Goal: Information Seeking & Learning: Learn about a topic

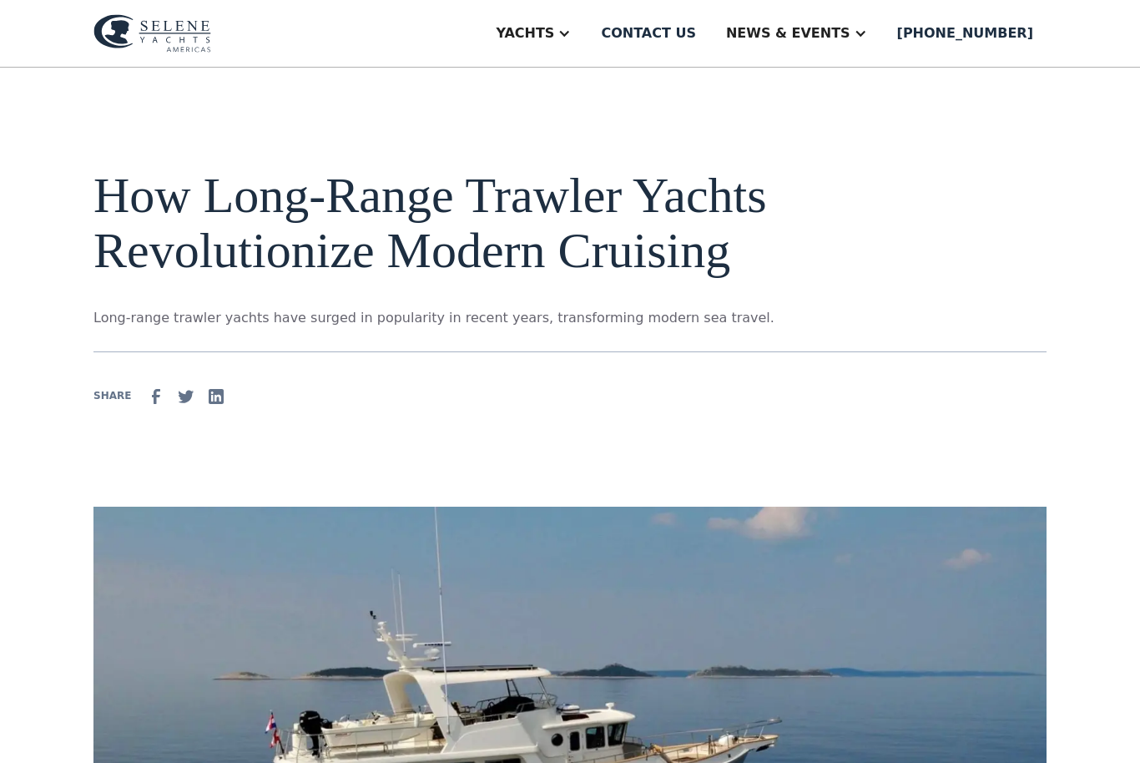
click at [587, 12] on aside "Yachts" at bounding box center [533, 33] width 108 height 67
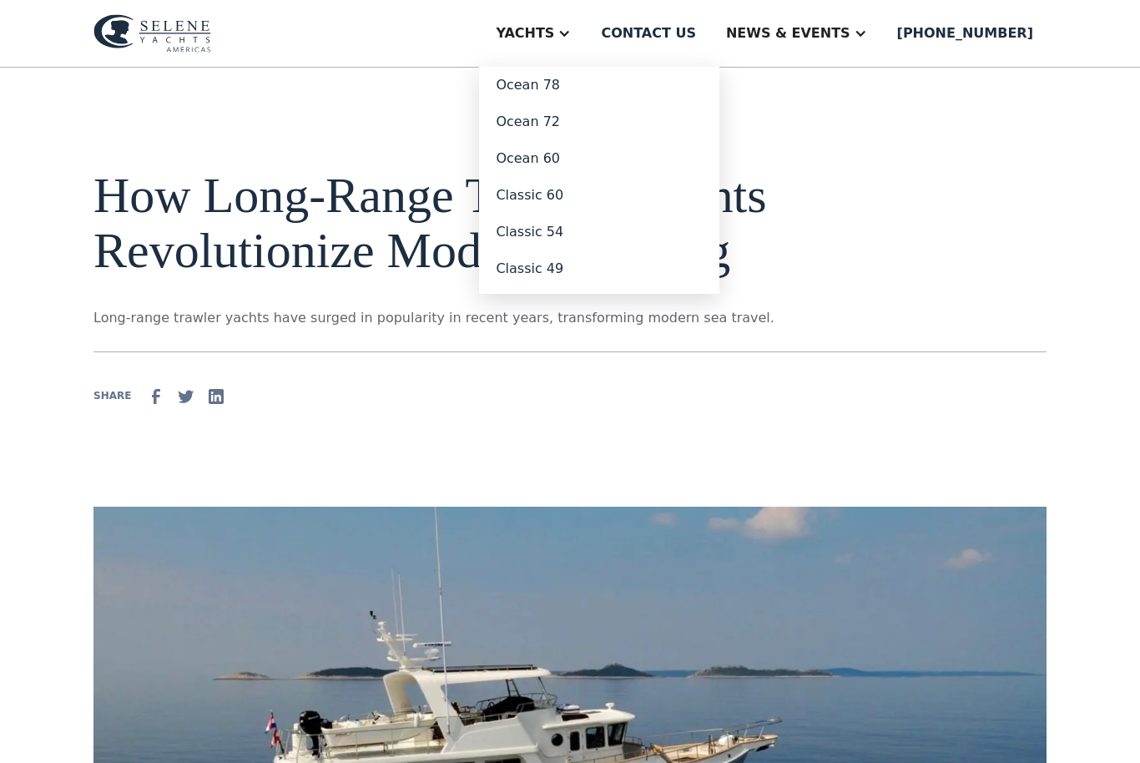
click at [608, 266] on link "Classic 49" at bounding box center [599, 268] width 240 height 37
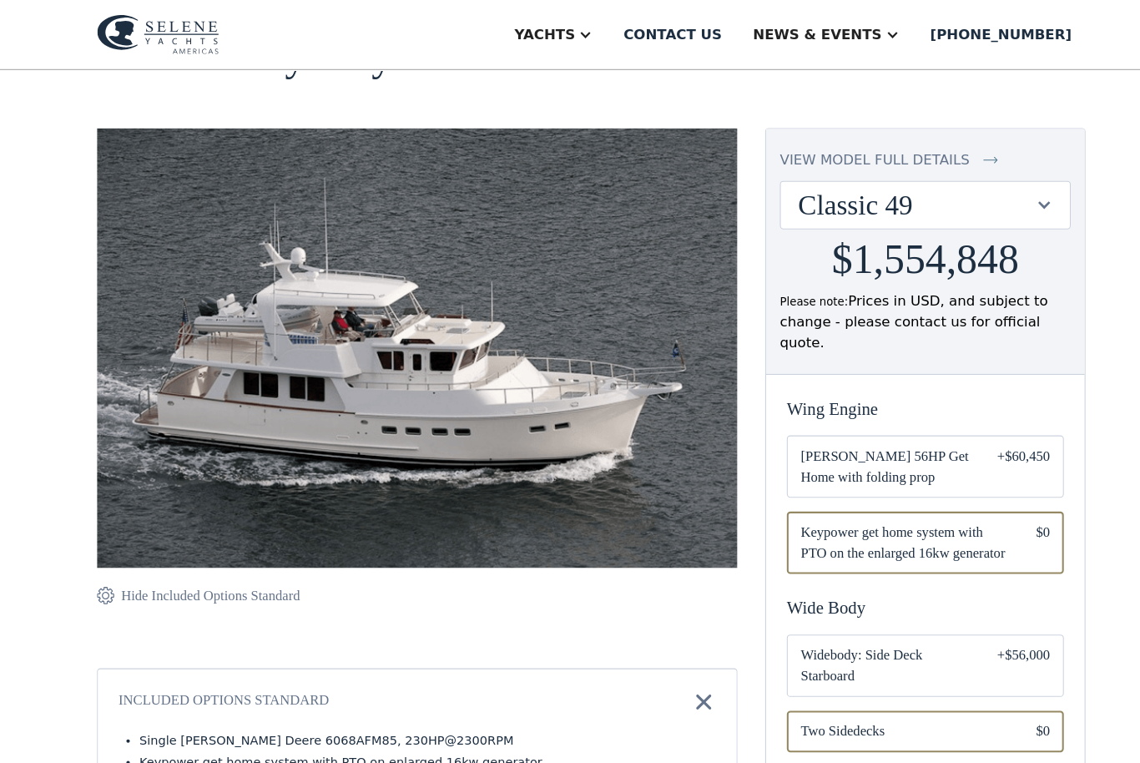
scroll to position [111, 0]
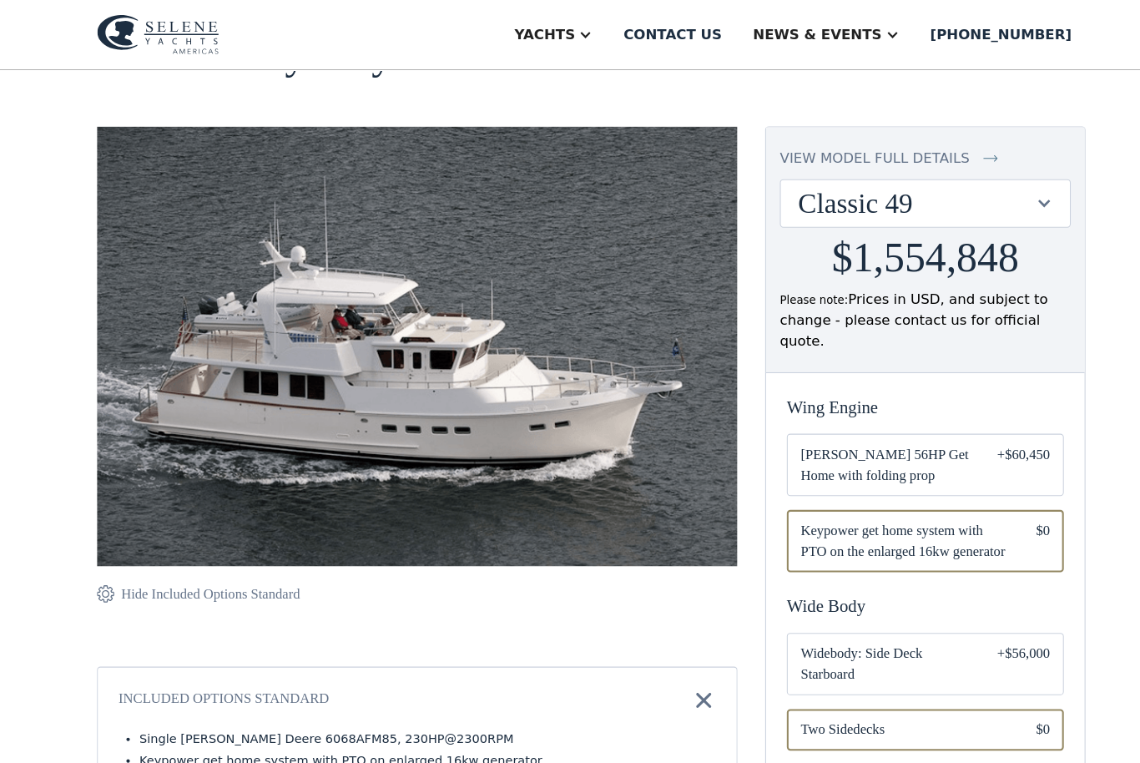
click at [926, 430] on span "Yanmar 56HP Get Home with folding prop" at bounding box center [853, 448] width 163 height 40
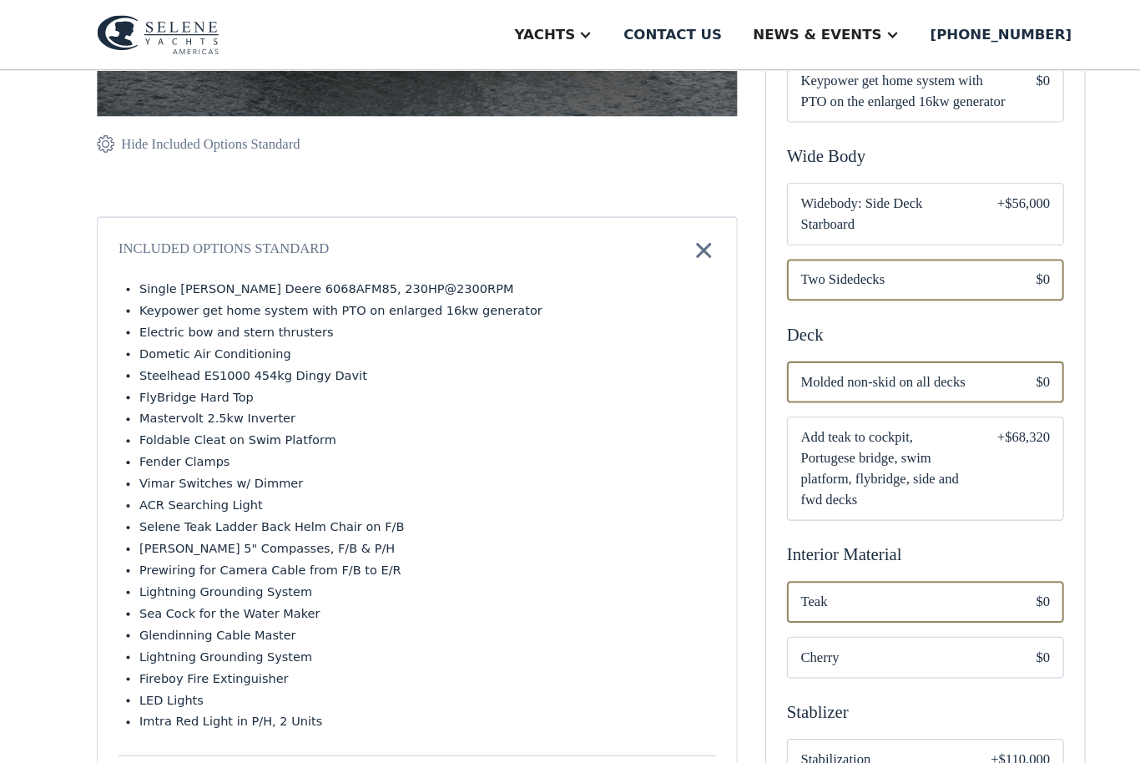
click at [940, 451] on div "Email Form" at bounding box center [891, 451] width 267 height 100
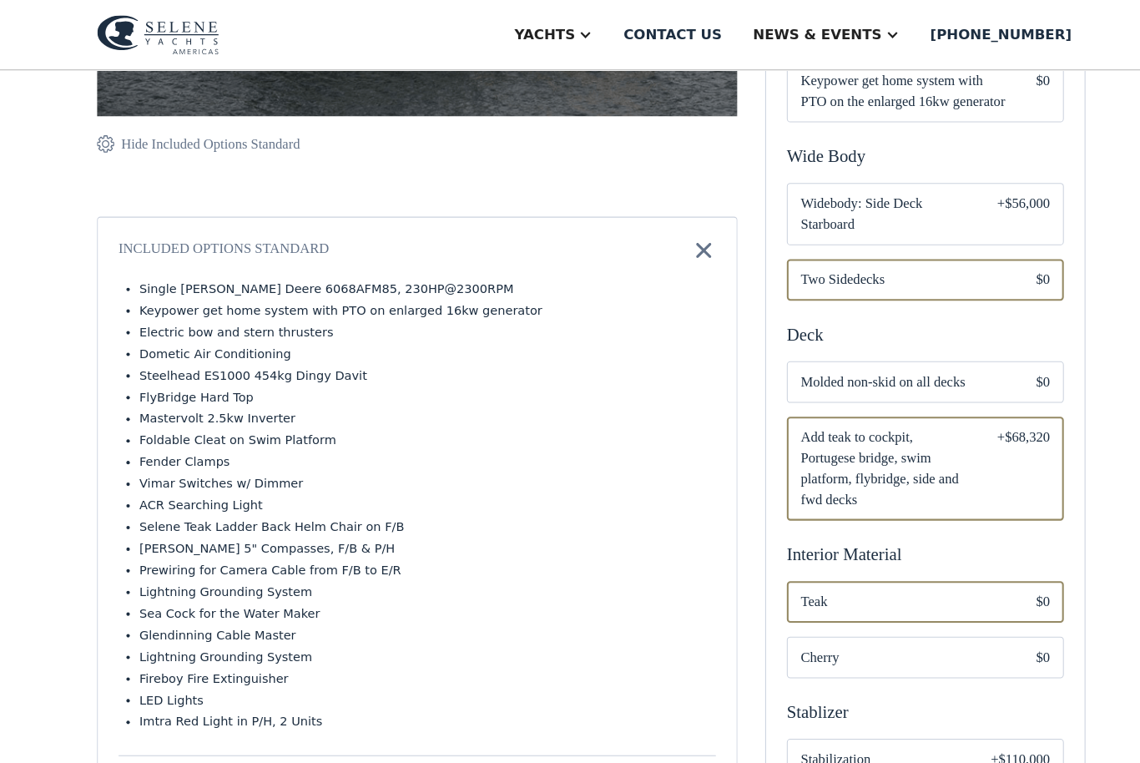
click at [964, 456] on div "+$68,320" at bounding box center [986, 451] width 51 height 80
click at [913, 426] on span "Add teak to cockpit, Portugese bridge, swim platform, flybridge, side and fwd d…" at bounding box center [853, 451] width 163 height 80
click at [991, 424] on div "+$68,320" at bounding box center [986, 451] width 51 height 80
click at [964, 358] on span "Molded non-skid on all decks" at bounding box center [872, 368] width 200 height 20
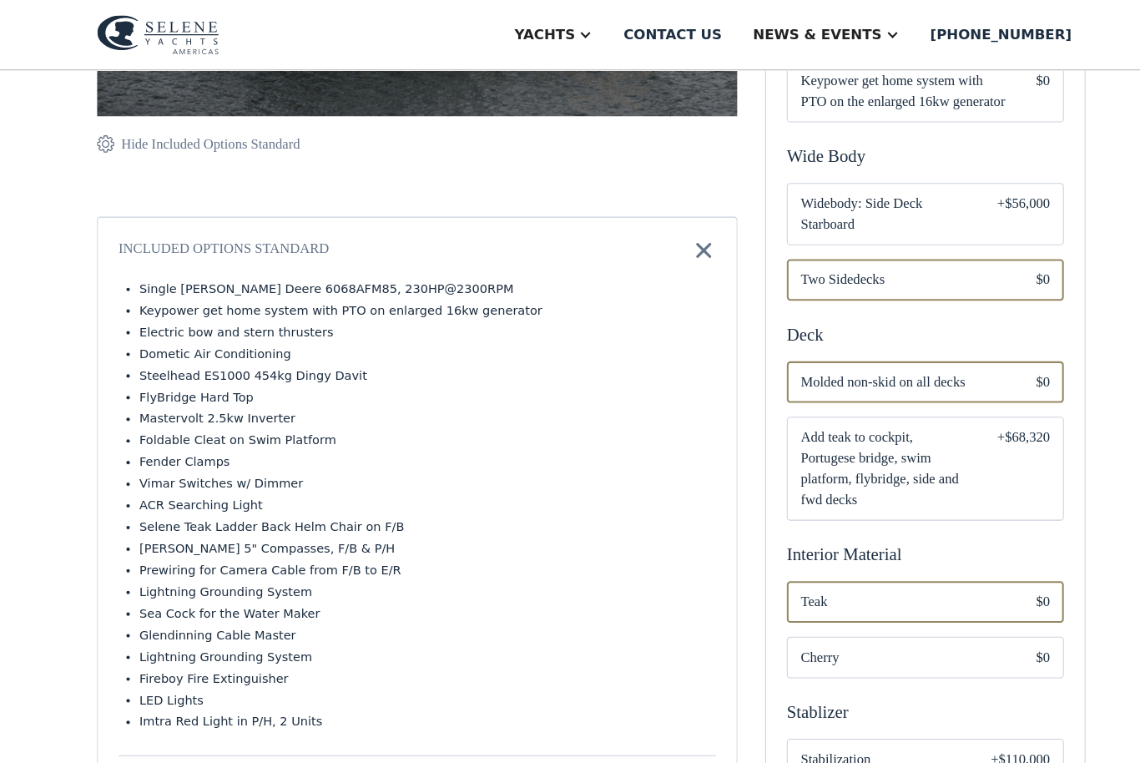
click at [949, 436] on div "Email Form" at bounding box center [891, 451] width 267 height 100
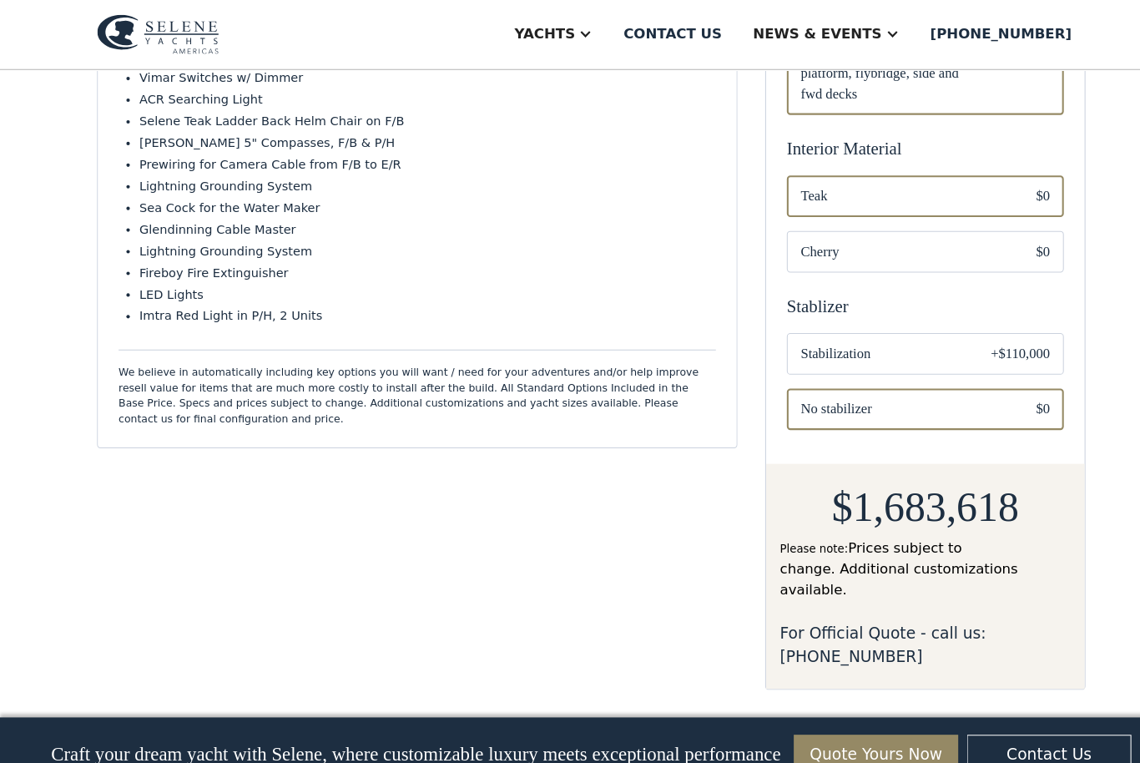
scroll to position [936, 0]
click at [979, 380] on div "Email Form" at bounding box center [891, 394] width 267 height 40
click at [945, 327] on div "Email Form" at bounding box center [891, 340] width 267 height 40
